Goal: Task Accomplishment & Management: Manage account settings

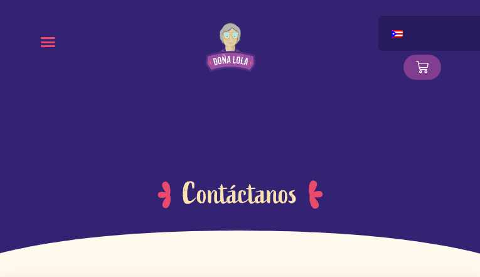
type input "nVXgnduLzqAPFnwp"
type input "OHHGfKjlxYR"
type input "[EMAIL_ADDRESS][DOMAIN_NAME]"
radio input "true"
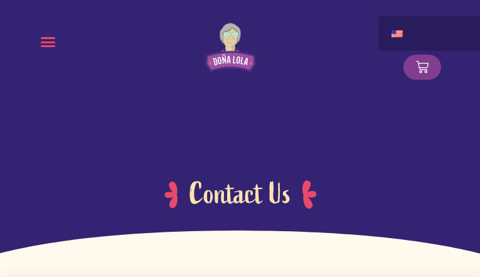
type input "ufCbYwBReCT"
type input "QFClAzPhFexQRWO"
type input "ipahoyof54@gmail.com"
radio input "true"
